Goal: Task Accomplishment & Management: Manage account settings

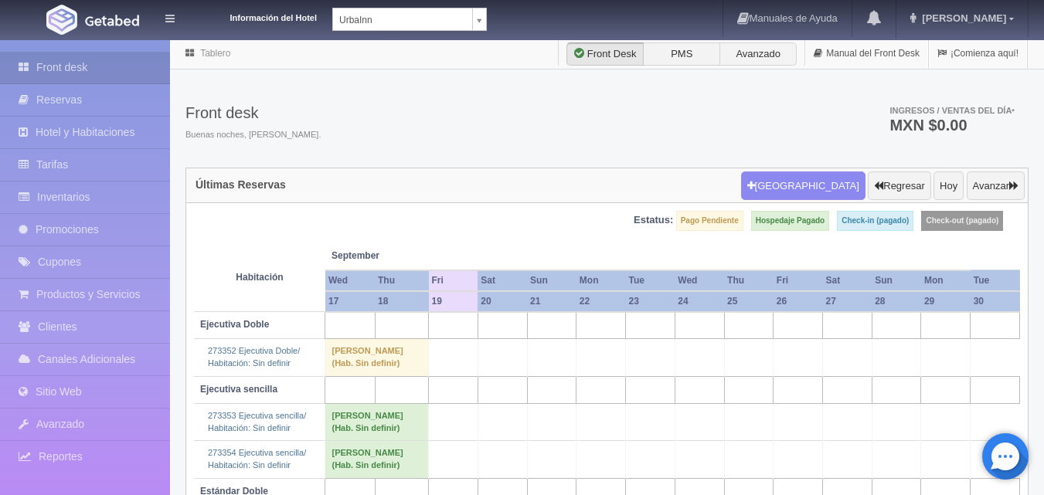
click at [484, 39] on body "Información del Hotel UrbaInn UrbaInn Hotel Rosgaud Manuales de Ayuda Actualiza…" at bounding box center [522, 338] width 1044 height 599
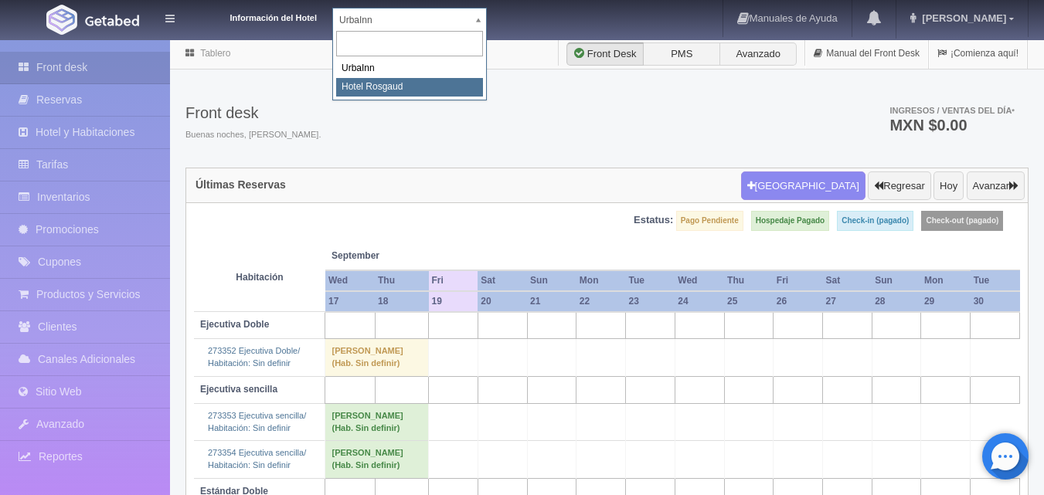
select select "561"
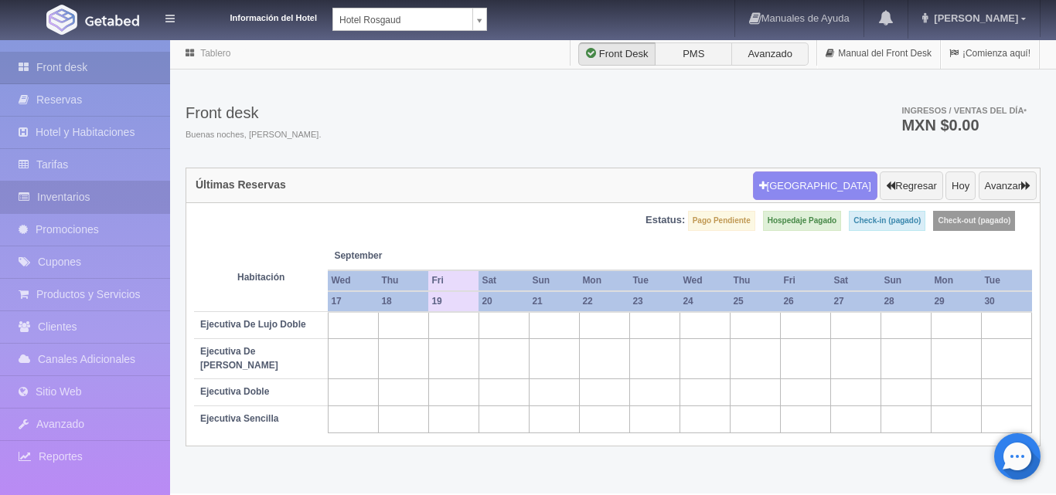
click at [103, 189] on link "Inventarios" at bounding box center [85, 198] width 170 height 32
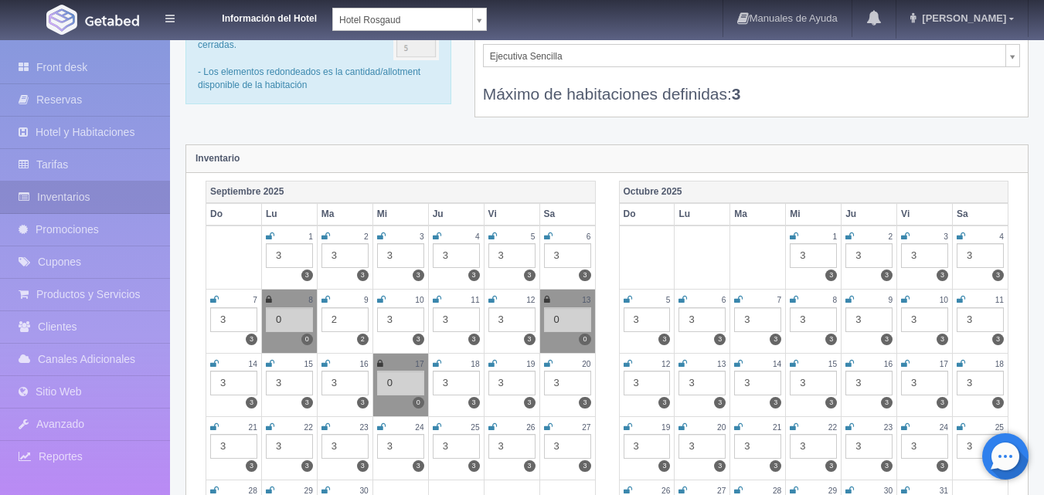
scroll to position [155, 0]
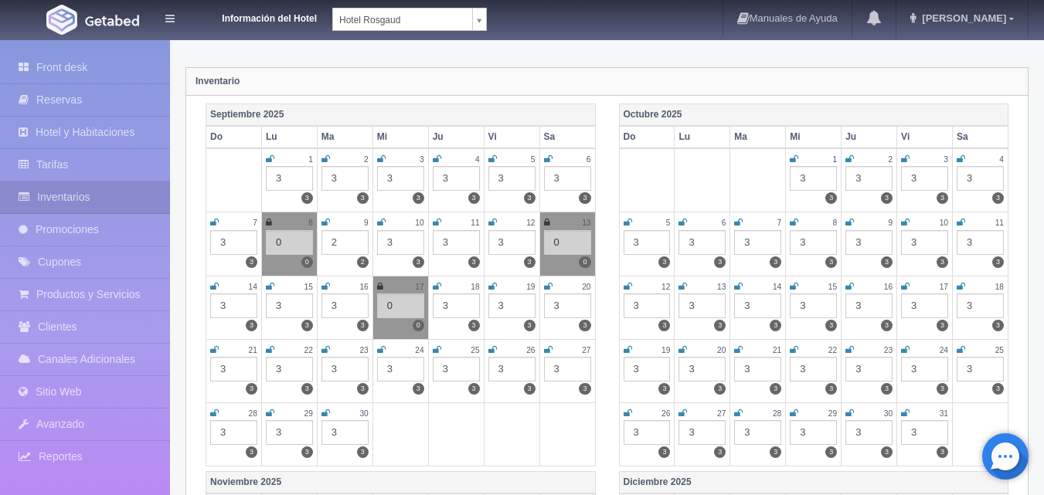
click at [463, 308] on div "3" at bounding box center [456, 306] width 47 height 25
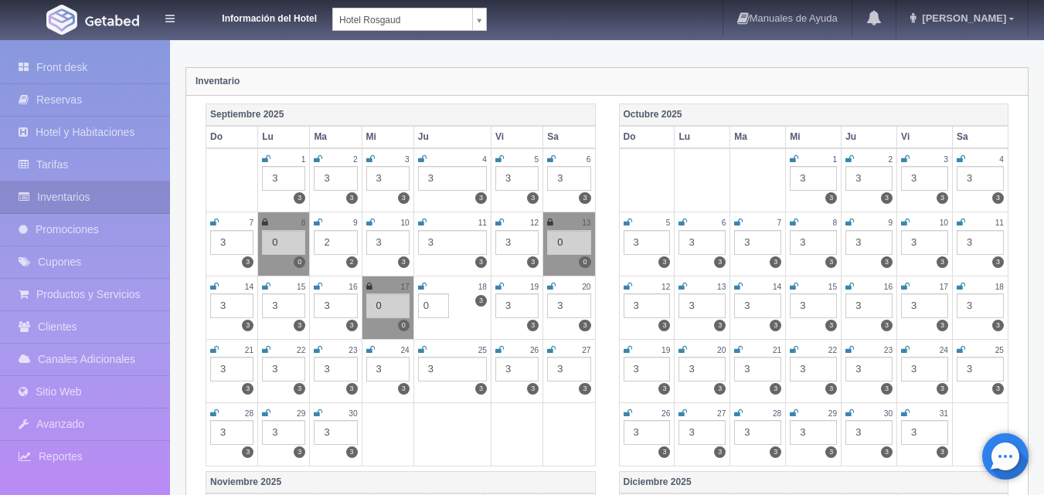
type input "0"
click at [423, 288] on icon at bounding box center [422, 286] width 9 height 9
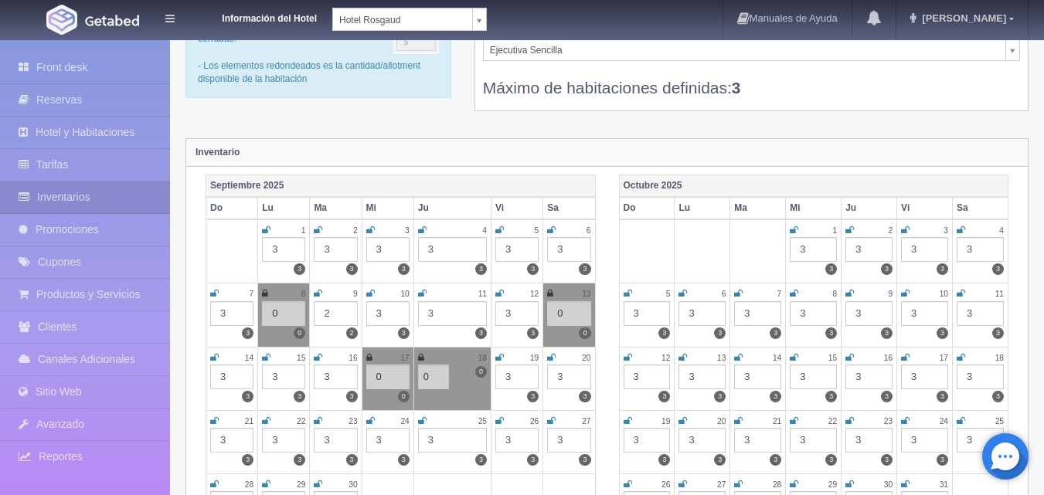
scroll to position [0, 0]
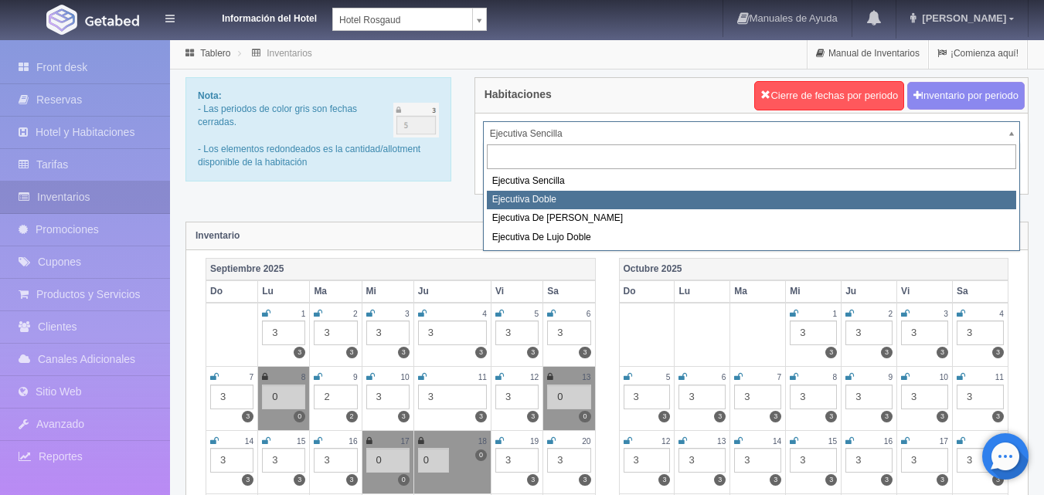
select select "1750"
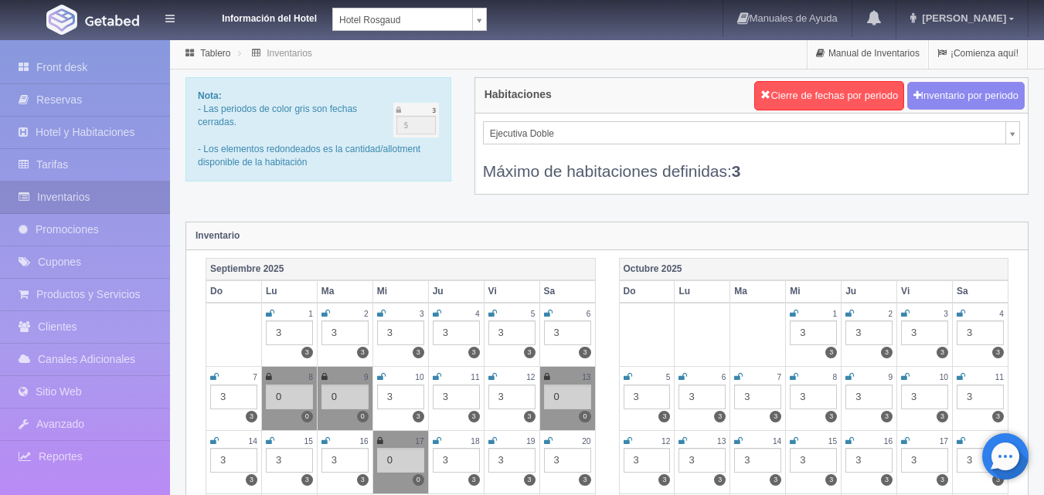
scroll to position [155, 0]
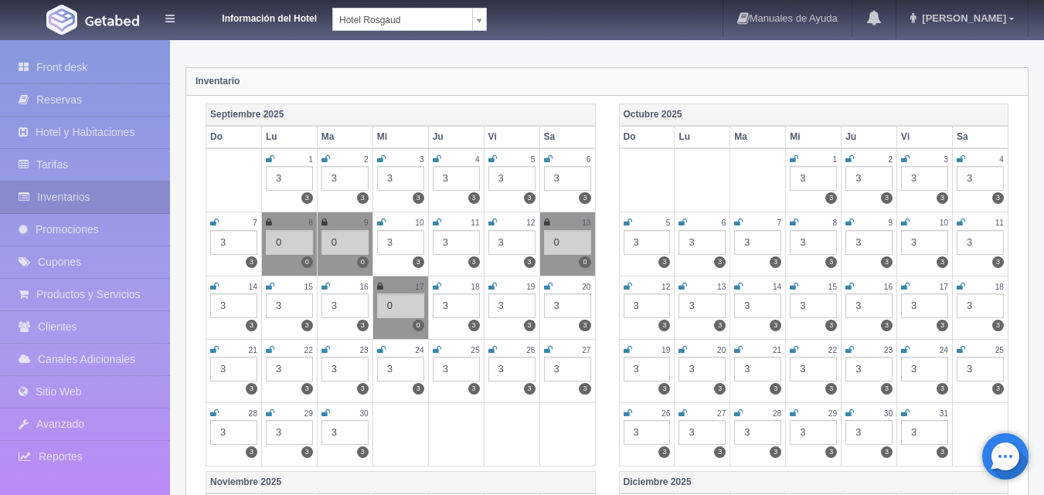
click at [448, 305] on div "3" at bounding box center [456, 306] width 47 height 25
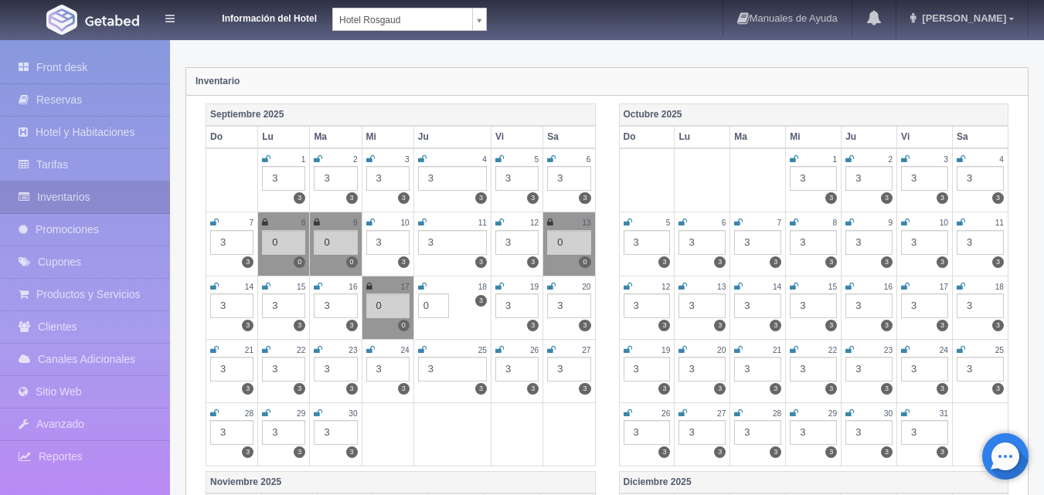
type input "0"
click at [422, 288] on icon at bounding box center [422, 286] width 9 height 9
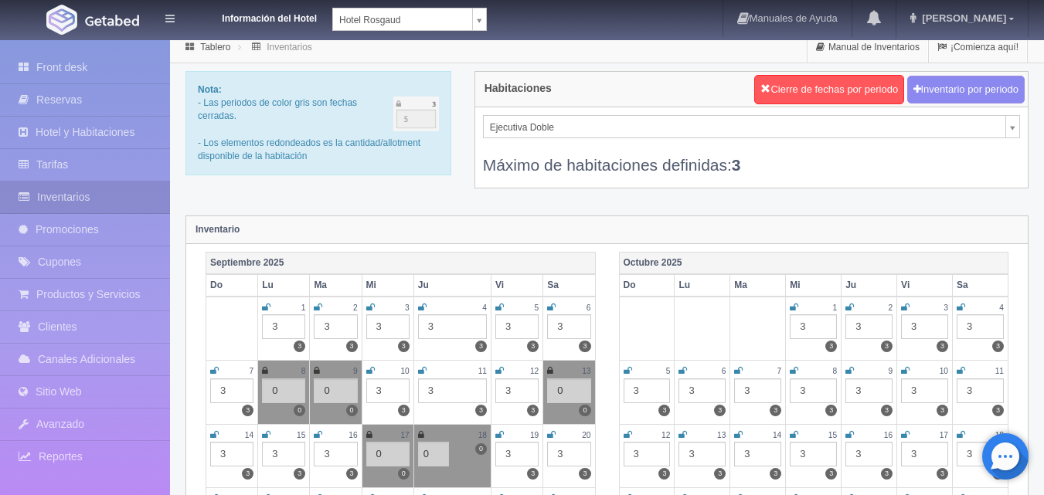
scroll to position [0, 0]
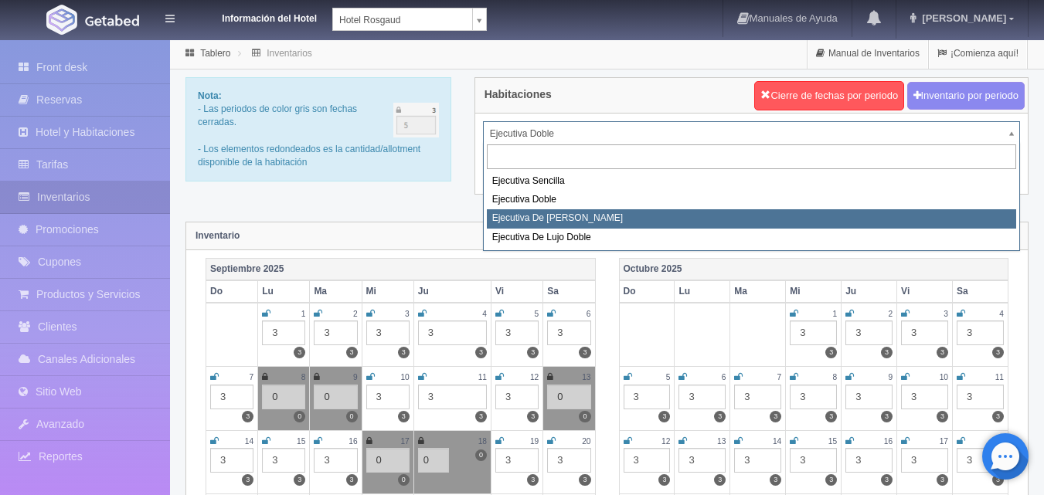
select select "1817"
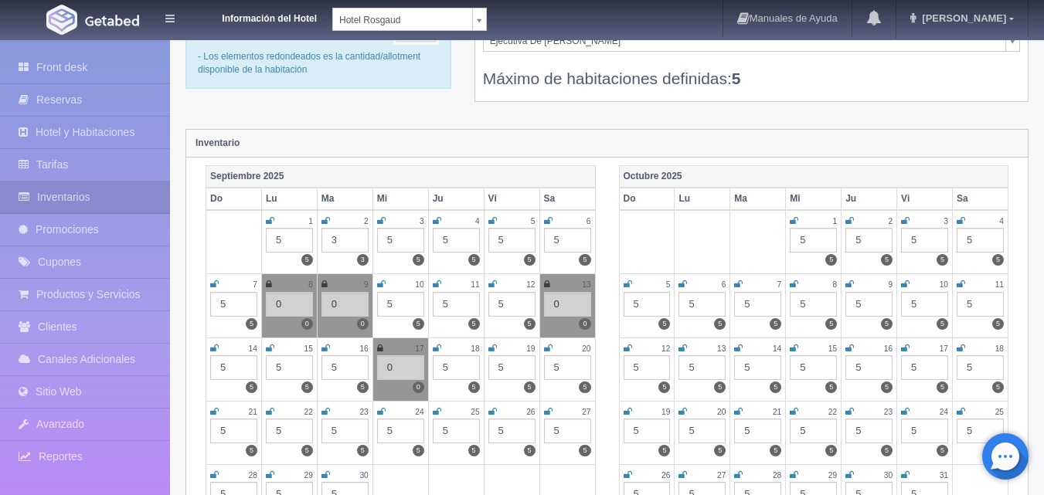
scroll to position [232, 0]
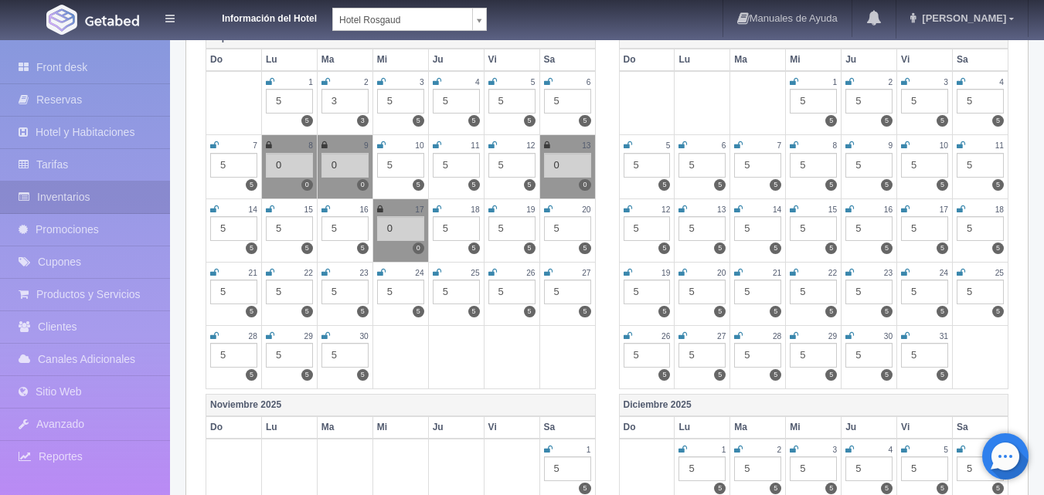
click at [447, 233] on div "5" at bounding box center [456, 228] width 47 height 25
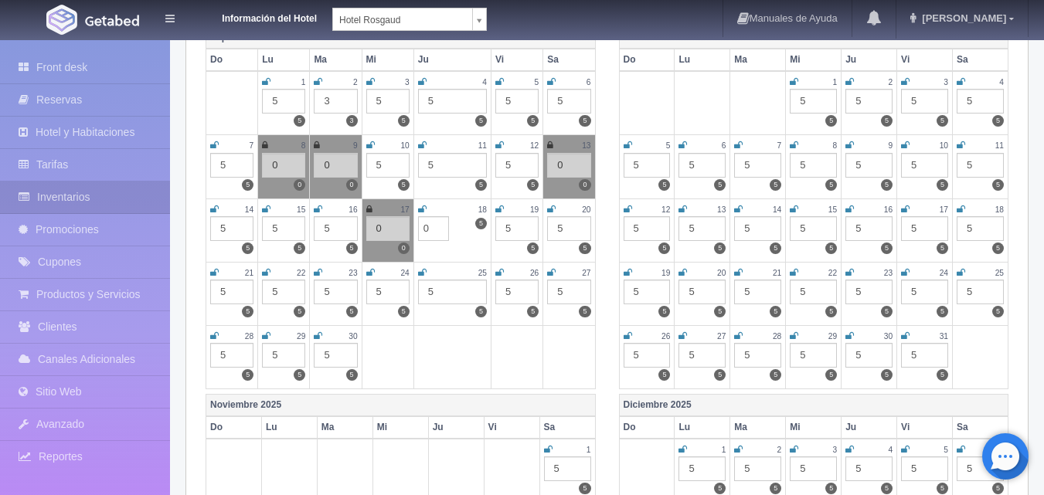
type input "0"
click at [427, 211] on div "18" at bounding box center [452, 209] width 69 height 13
click at [422, 208] on icon at bounding box center [422, 209] width 9 height 9
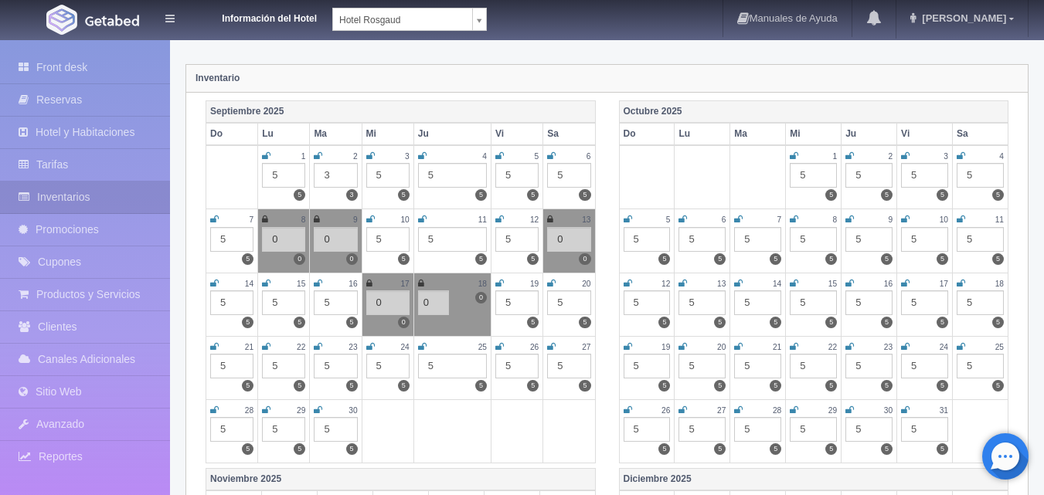
scroll to position [0, 0]
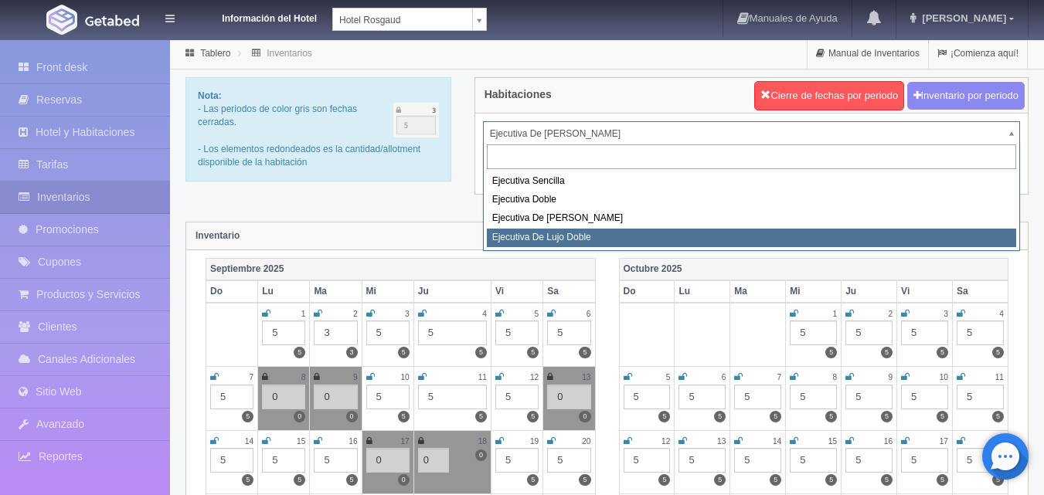
select select "1845"
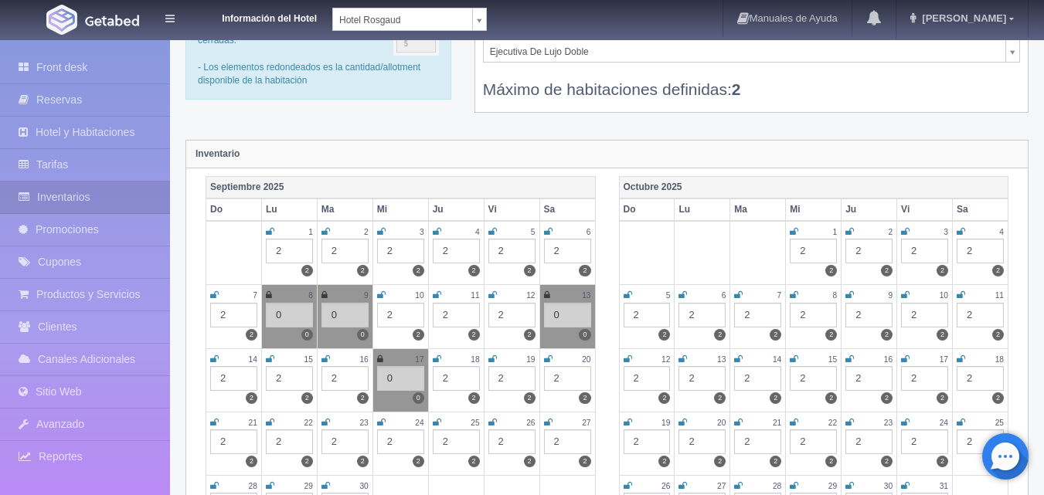
scroll to position [155, 0]
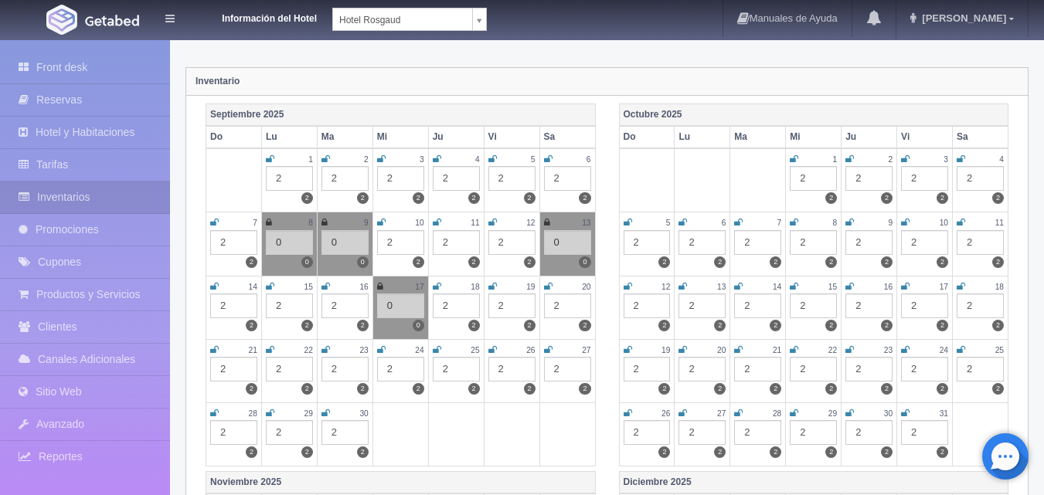
click at [468, 305] on div "2" at bounding box center [456, 306] width 47 height 25
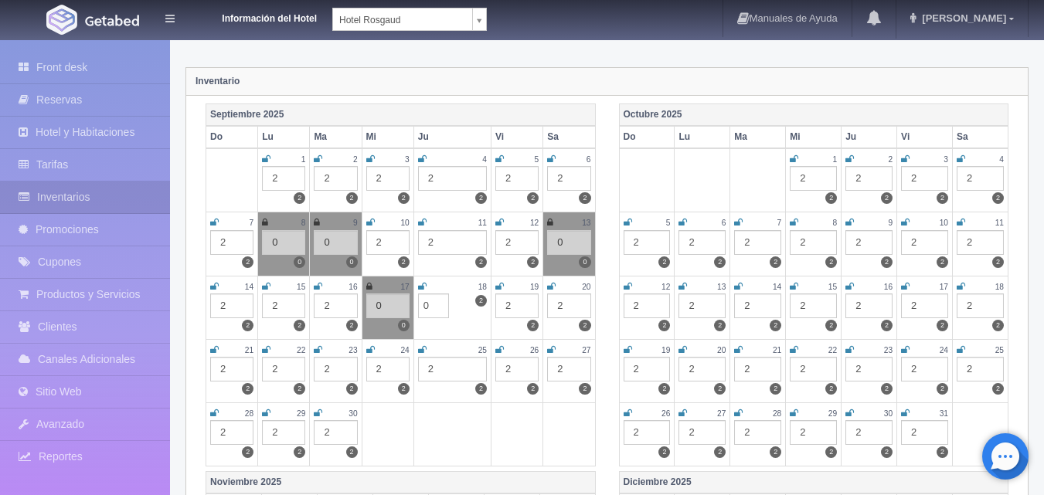
type input "0"
click at [422, 291] on icon at bounding box center [422, 286] width 9 height 9
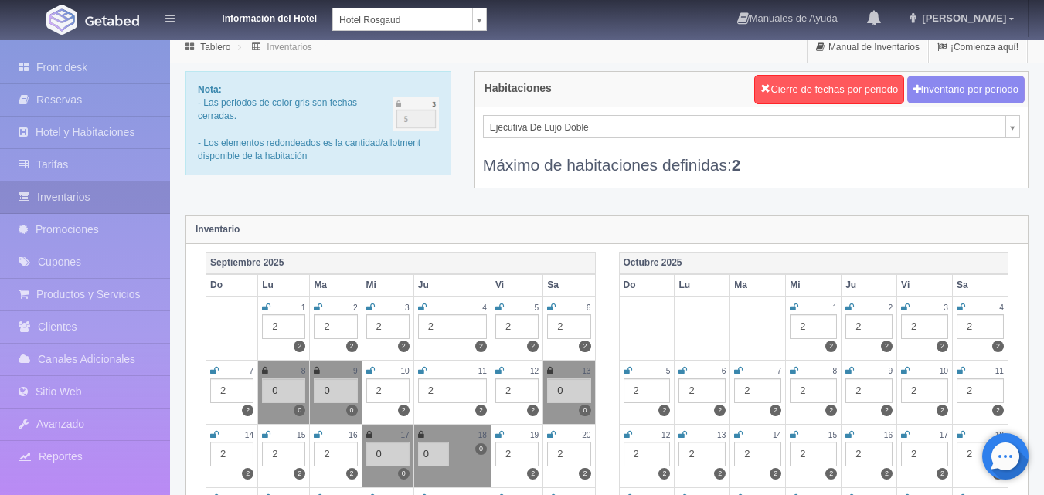
scroll to position [0, 0]
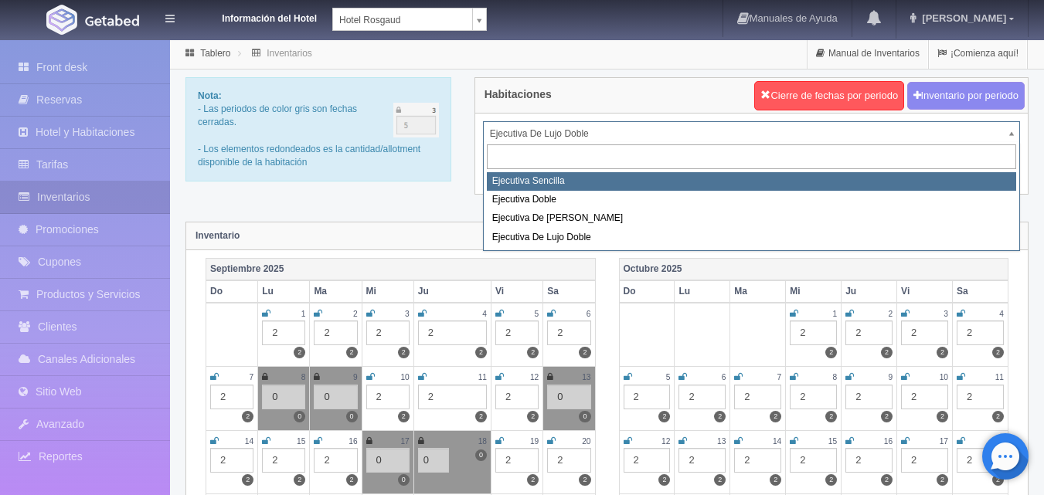
select select "1737"
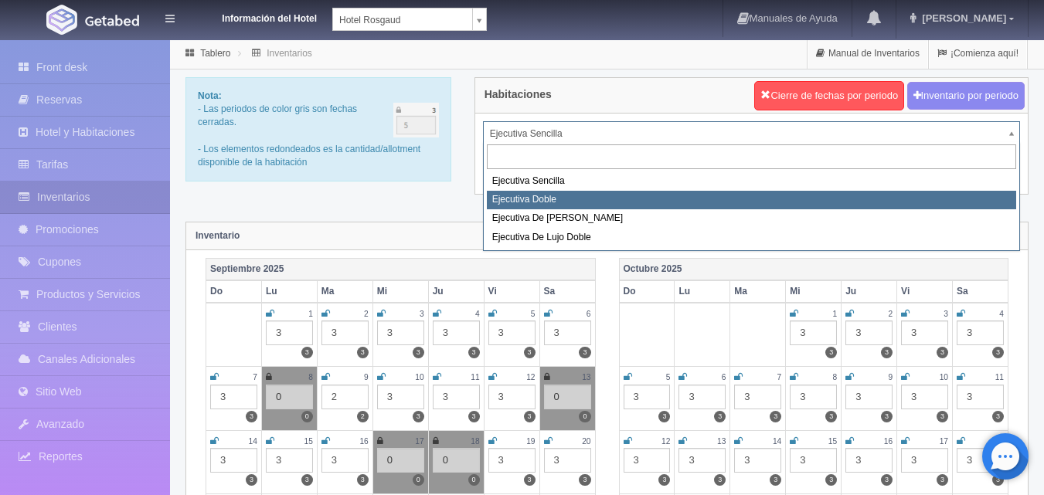
select select "1750"
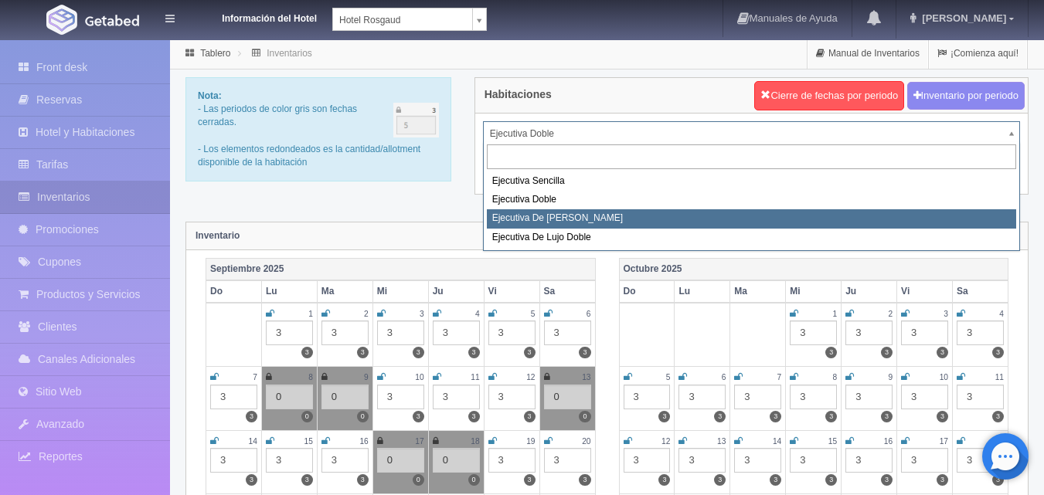
select select "1817"
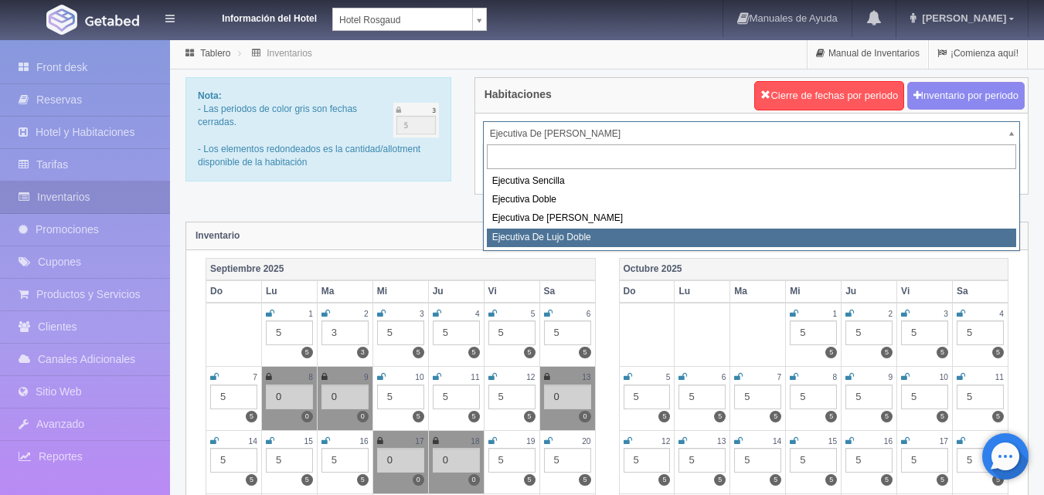
select select "1845"
